Goal: Communication & Community: Participate in discussion

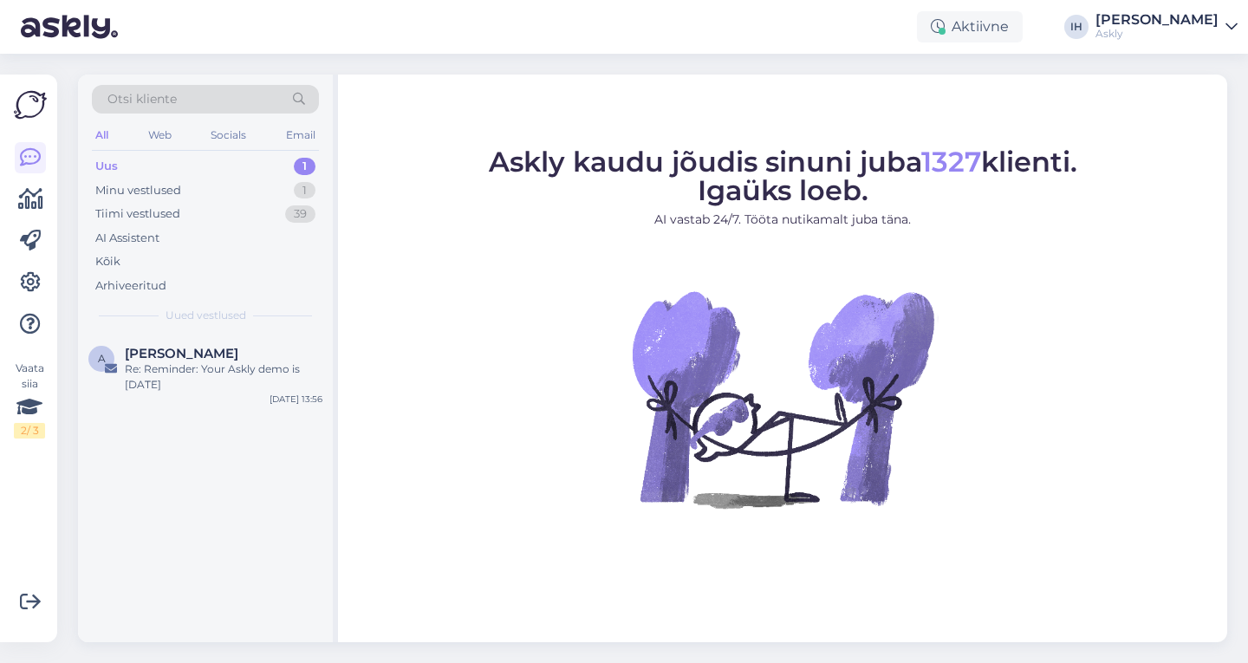
click at [1201, 38] on div "Askly" at bounding box center [1157, 34] width 123 height 14
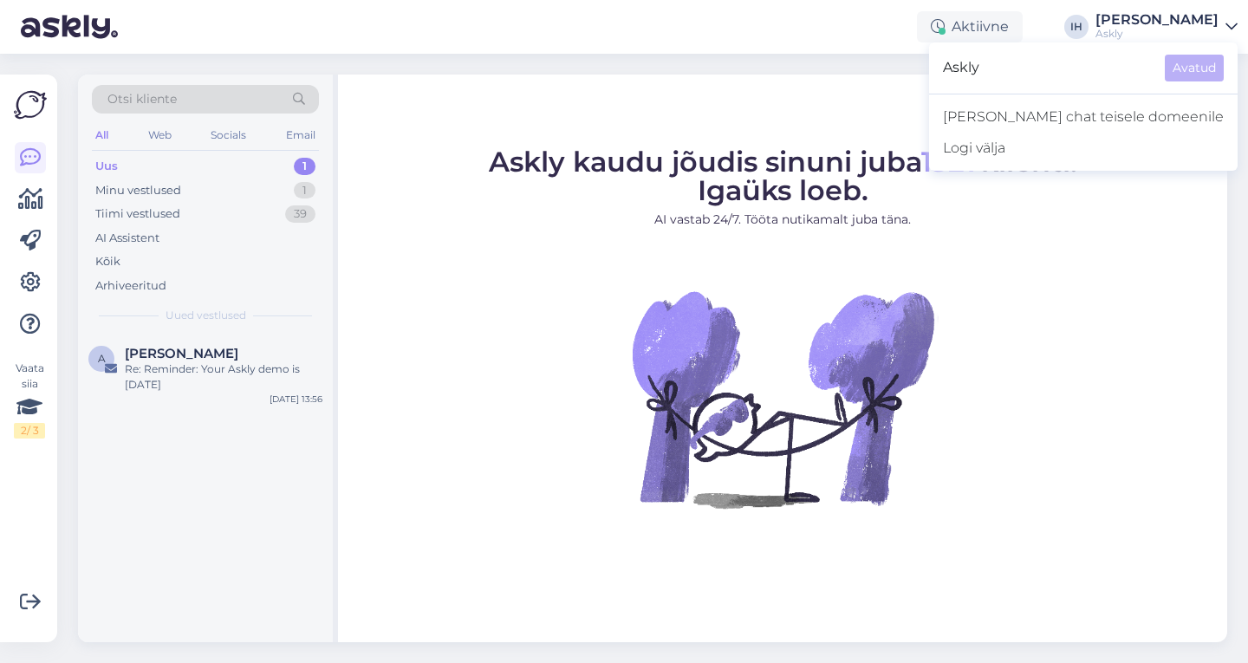
click at [1185, 22] on div "[PERSON_NAME]" at bounding box center [1157, 20] width 123 height 14
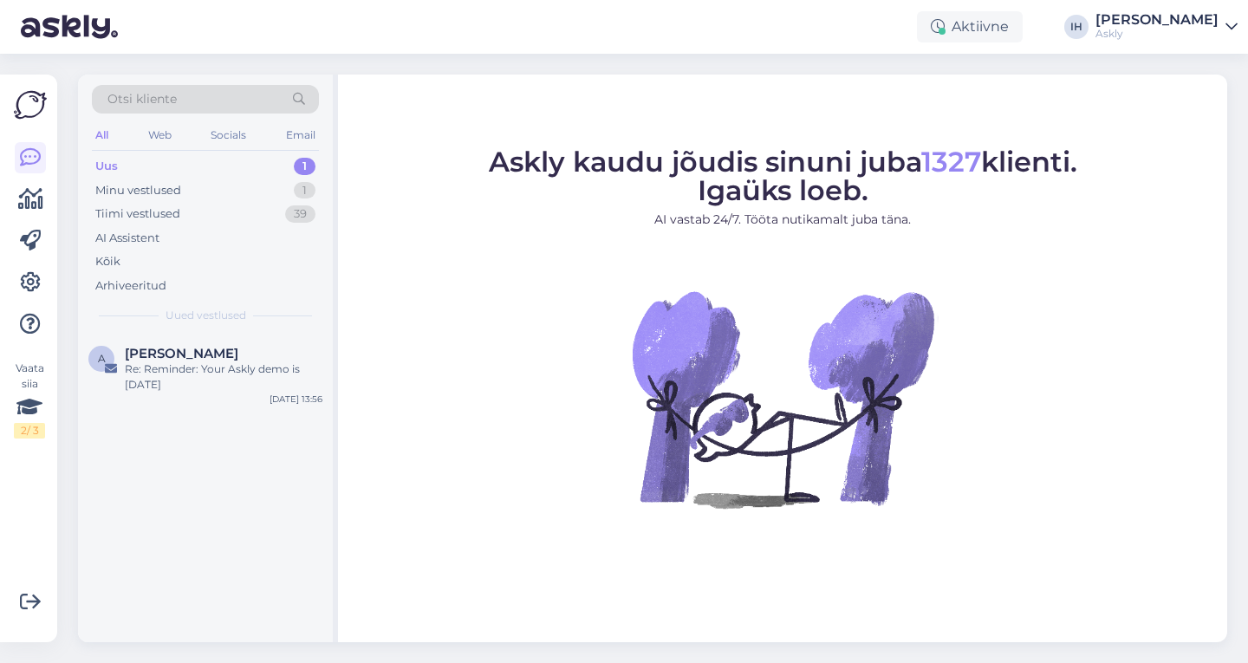
click at [1185, 22] on div "[PERSON_NAME]" at bounding box center [1157, 20] width 123 height 14
click at [244, 192] on div "Minu vestlused 1" at bounding box center [205, 191] width 227 height 24
click at [190, 169] on div "Uus 1" at bounding box center [205, 166] width 227 height 24
click at [205, 183] on div "Minu vestlused 1" at bounding box center [205, 191] width 227 height 24
click at [223, 369] on div "Re: Kiire küsimus" at bounding box center [224, 369] width 198 height 16
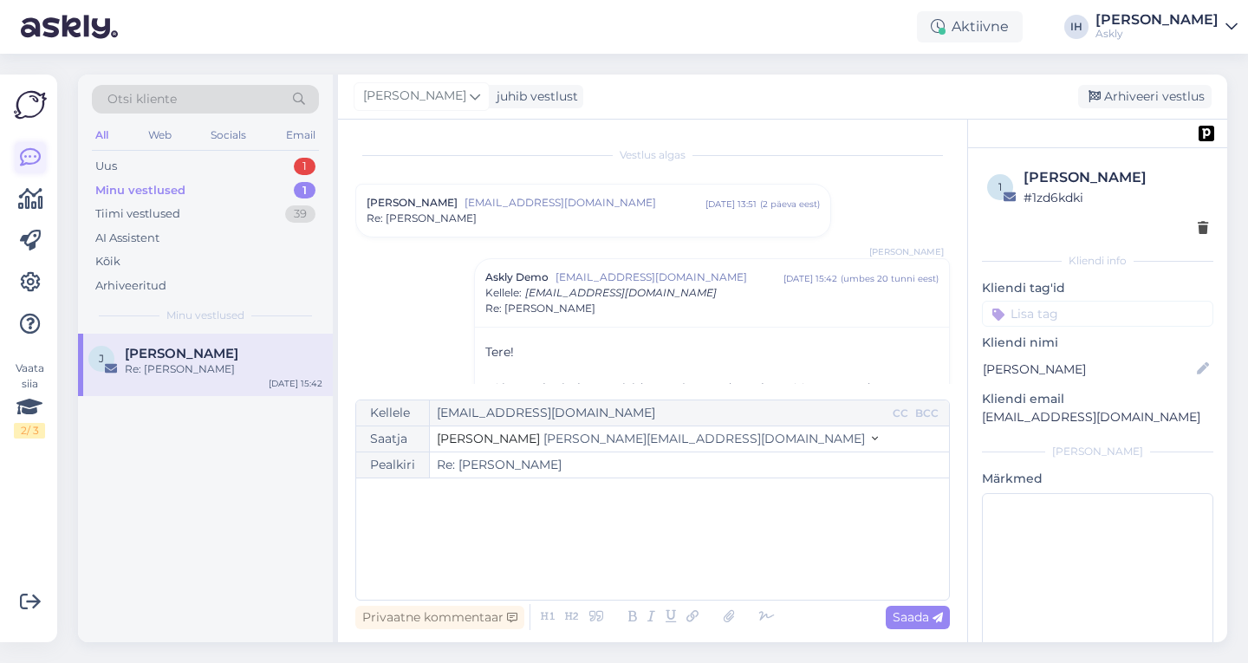
click at [15, 156] on link at bounding box center [30, 157] width 31 height 31
click at [28, 191] on icon at bounding box center [30, 199] width 25 height 21
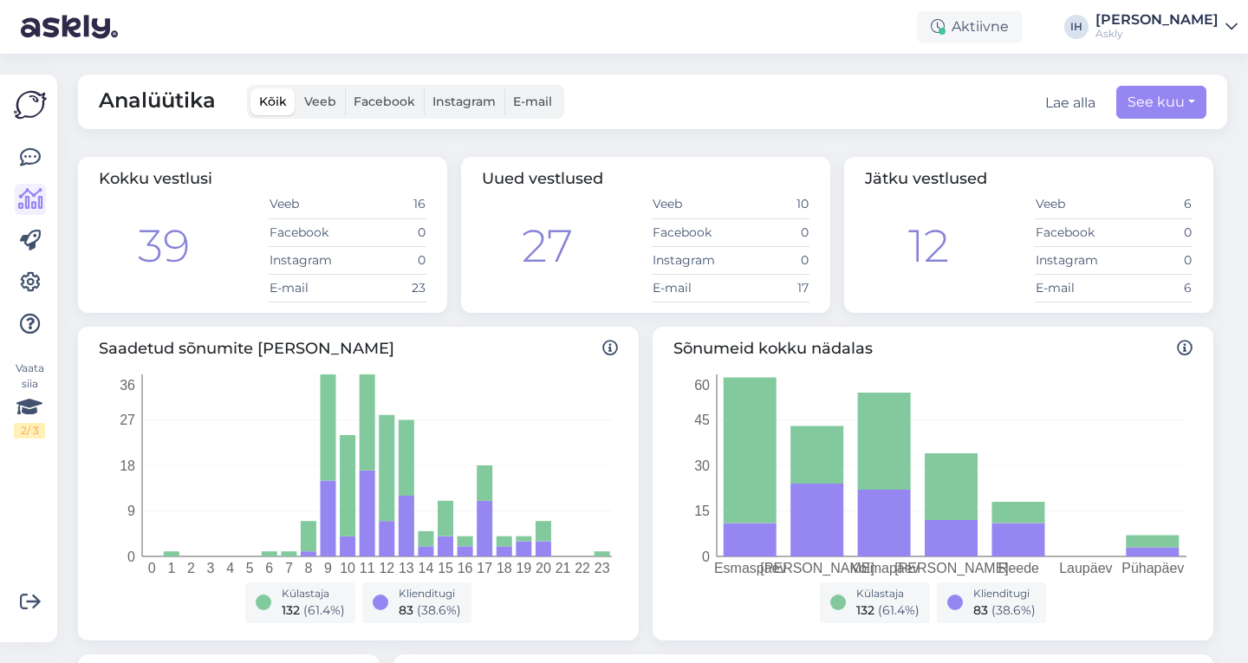
click at [34, 133] on div "Vaata siia 2 / 3" at bounding box center [30, 358] width 33 height 540
click at [31, 162] on icon at bounding box center [30, 157] width 21 height 21
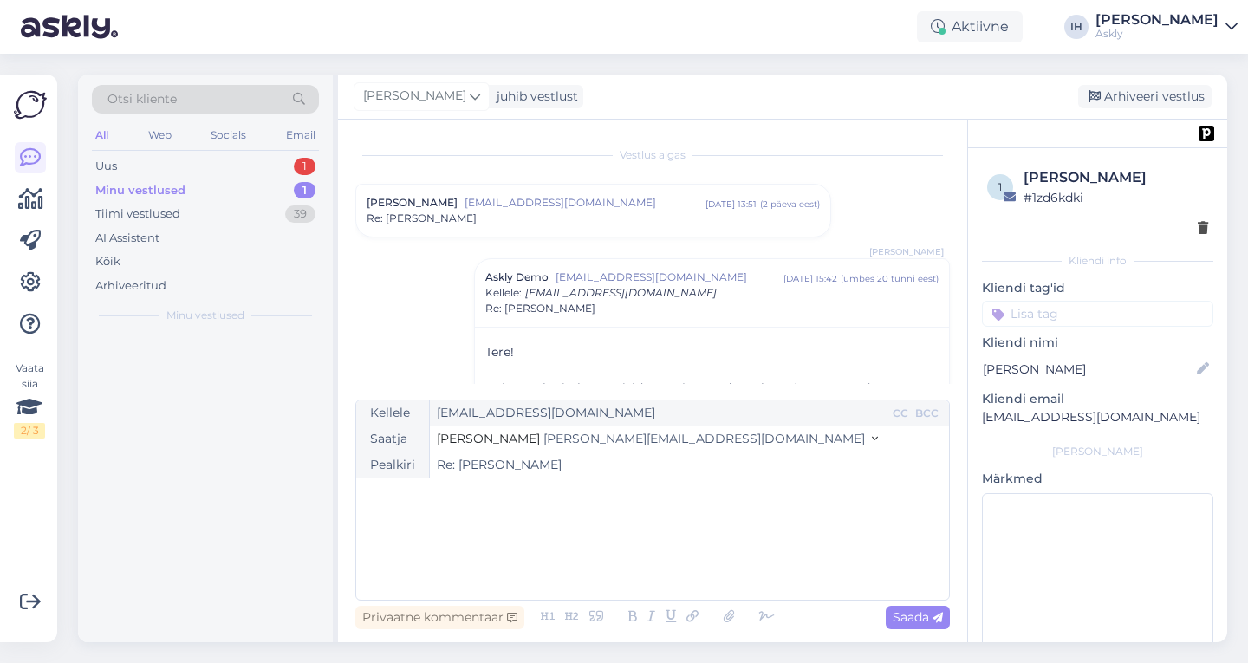
scroll to position [121, 0]
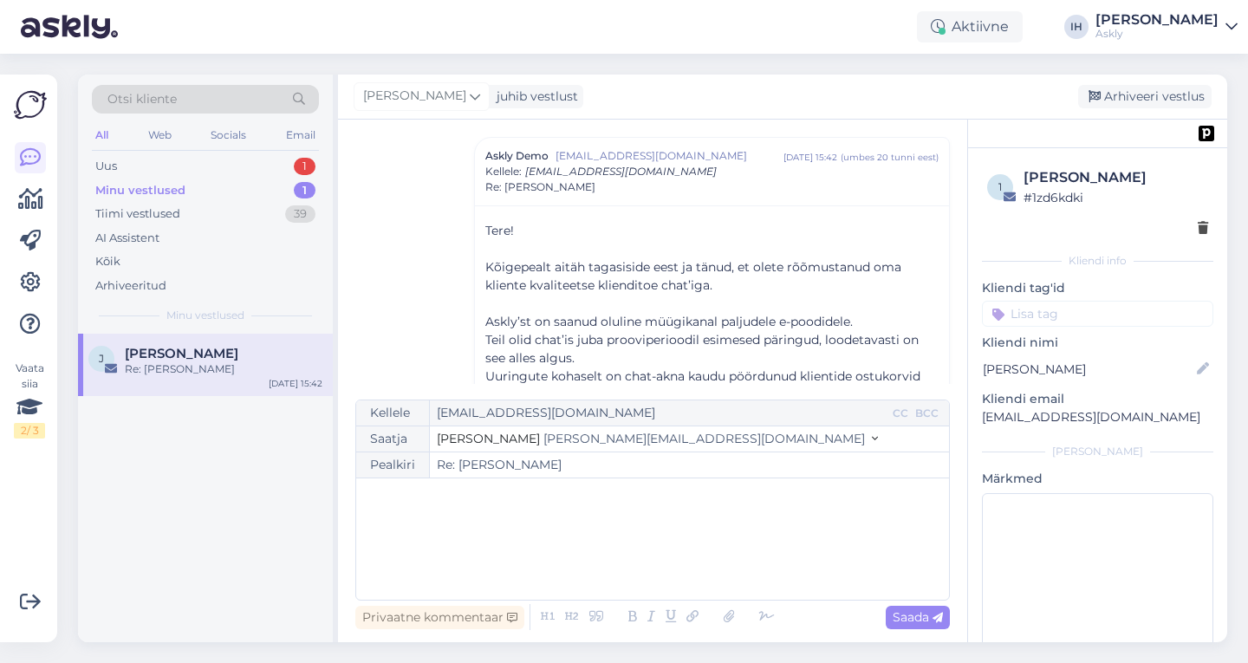
click at [29, 107] on img at bounding box center [30, 104] width 33 height 33
click at [238, 161] on div "Uus 1" at bounding box center [205, 166] width 227 height 24
